Goal: Information Seeking & Learning: Learn about a topic

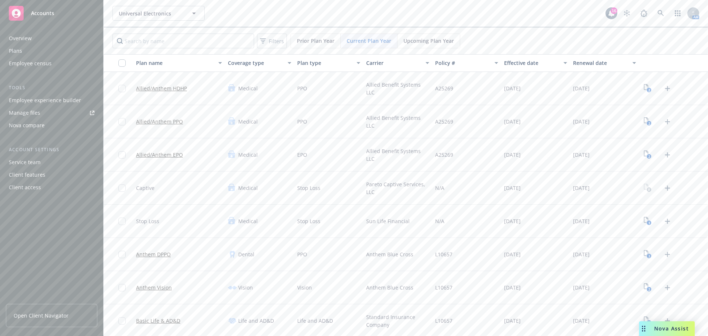
click at [62, 102] on div "Employee experience builder" at bounding box center [45, 100] width 72 height 12
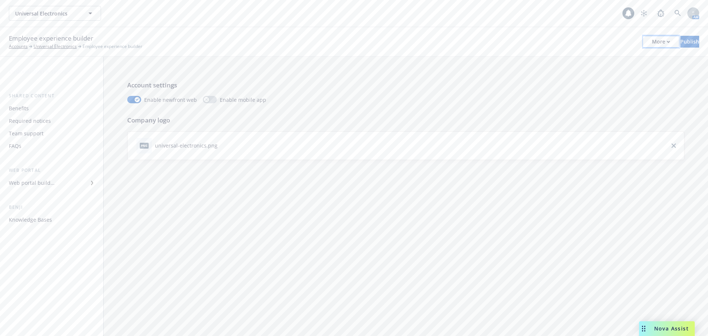
click at [652, 36] on div "More" at bounding box center [661, 41] width 18 height 11
click at [599, 87] on link "Configure test user to preview app" at bounding box center [599, 87] width 109 height 15
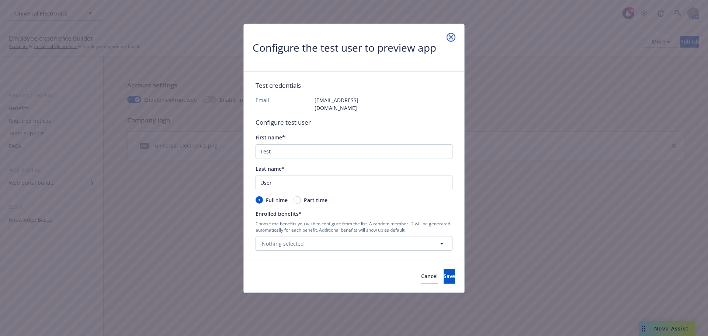
click at [453, 39] on link "close" at bounding box center [450, 37] width 9 height 9
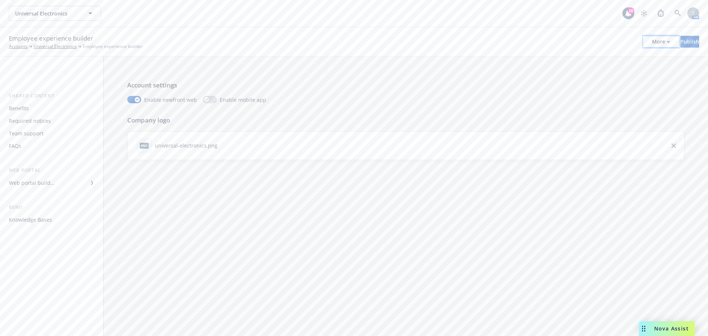
click at [652, 42] on div "More" at bounding box center [661, 41] width 18 height 11
click at [598, 73] on link "Copy portal link" at bounding box center [599, 73] width 109 height 15
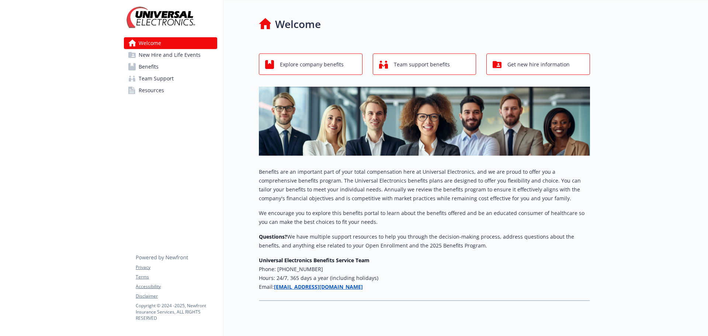
click at [150, 66] on span "Benefits" at bounding box center [149, 67] width 20 height 12
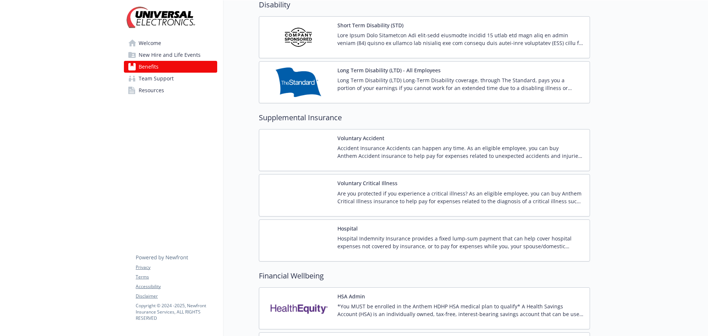
scroll to position [516, 0]
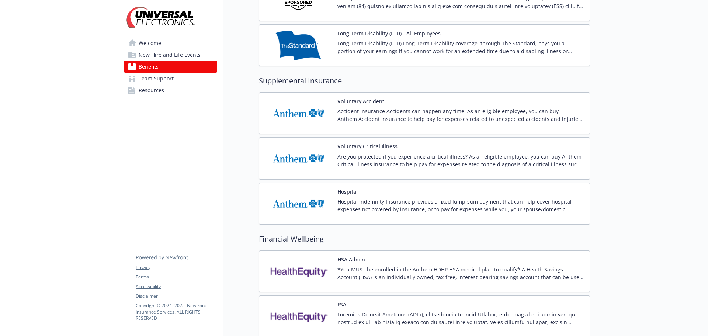
click at [380, 111] on p "Accident Insurance Accidents can happen any time. As an eligible employee, you …" at bounding box center [460, 114] width 246 height 15
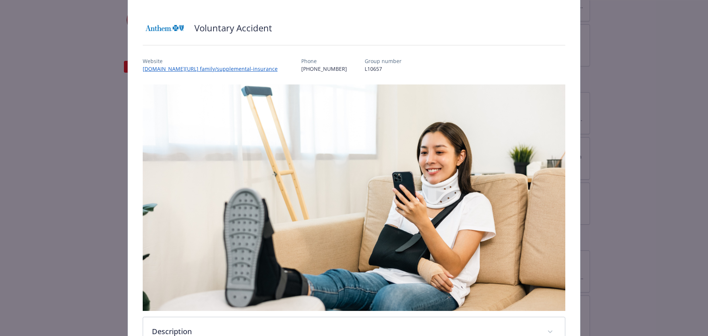
scroll to position [128, 0]
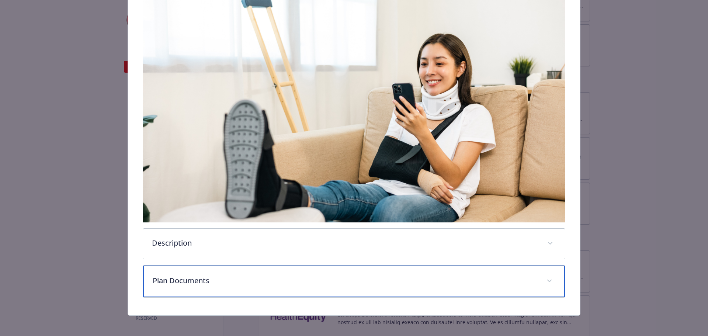
click at [245, 285] on div "Plan Documents" at bounding box center [354, 281] width 422 height 32
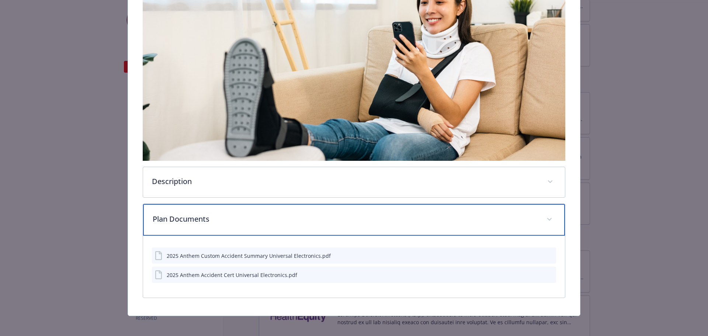
scroll to position [192, 0]
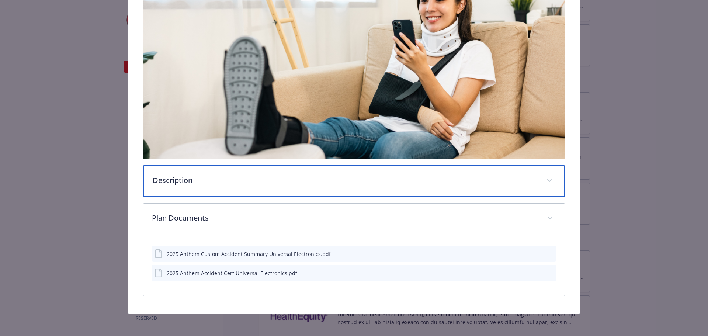
click at [251, 192] on div "Description" at bounding box center [354, 181] width 422 height 32
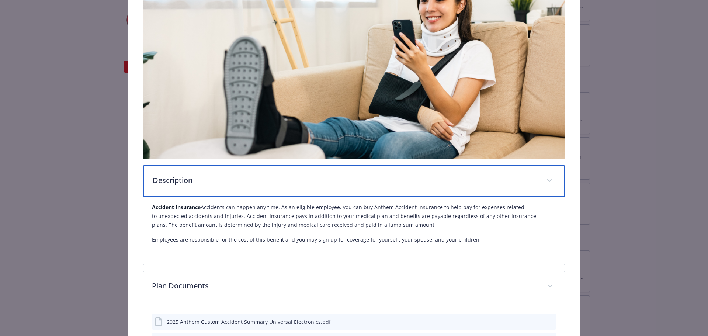
scroll to position [0, 0]
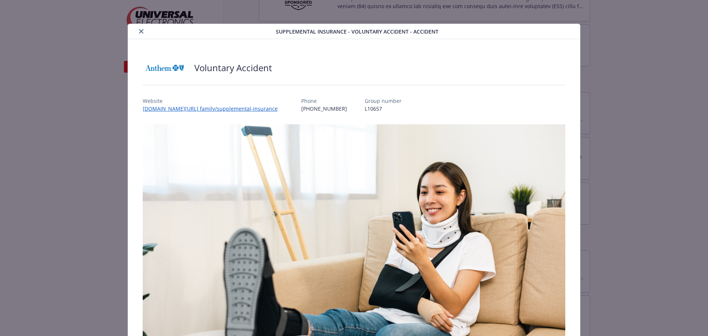
click at [143, 31] on button "close" at bounding box center [141, 31] width 9 height 9
